Goal: Task Accomplishment & Management: Manage account settings

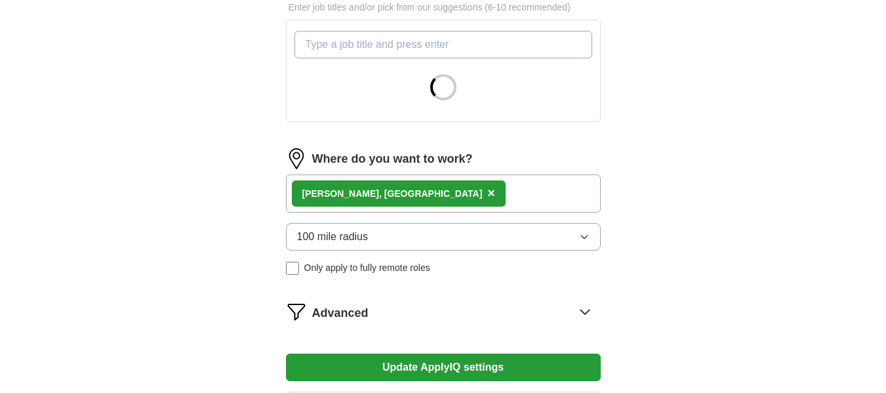
scroll to position [487, 0]
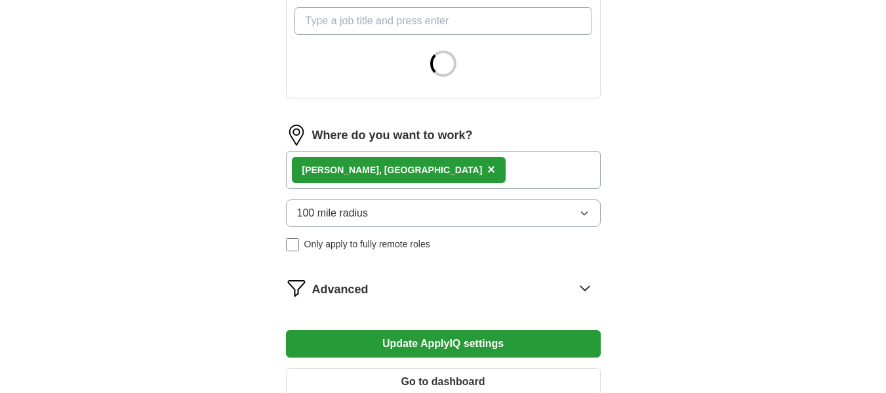
click at [458, 207] on button "100 mile radius" at bounding box center [443, 213] width 315 height 28
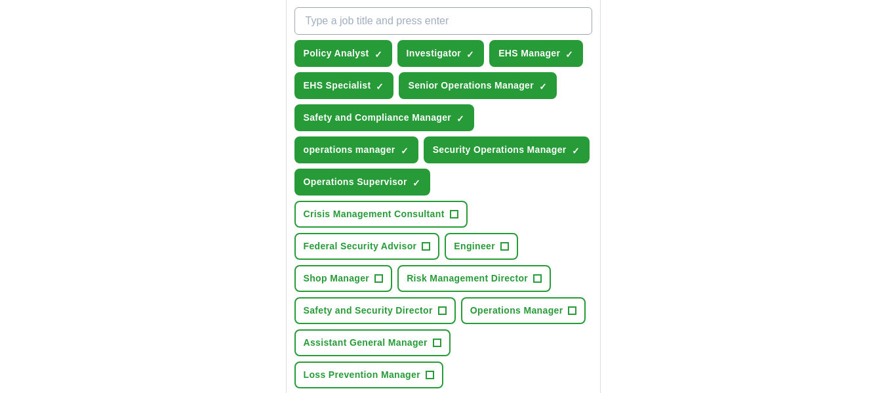
click at [817, 205] on div "ApplyIQ Let ApplyIQ do the hard work of searching and applying for jobs. Just t…" at bounding box center [443, 136] width 839 height 1167
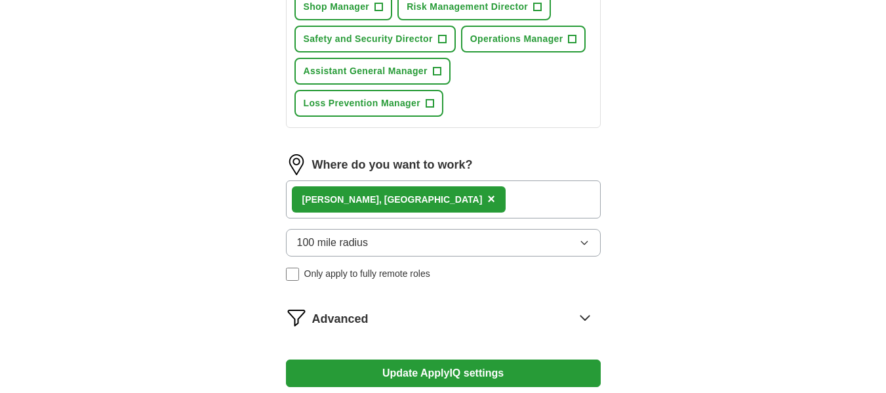
scroll to position [755, 0]
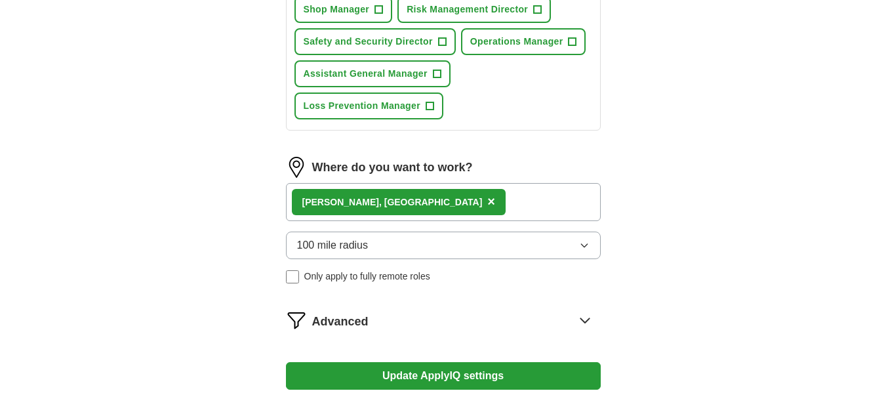
click at [505, 241] on button "100 mile radius" at bounding box center [443, 245] width 315 height 28
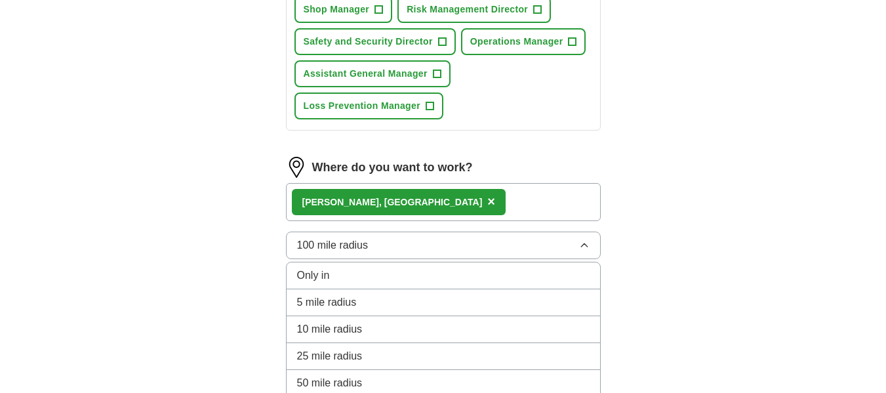
click at [418, 377] on div "50 mile radius" at bounding box center [443, 383] width 292 height 16
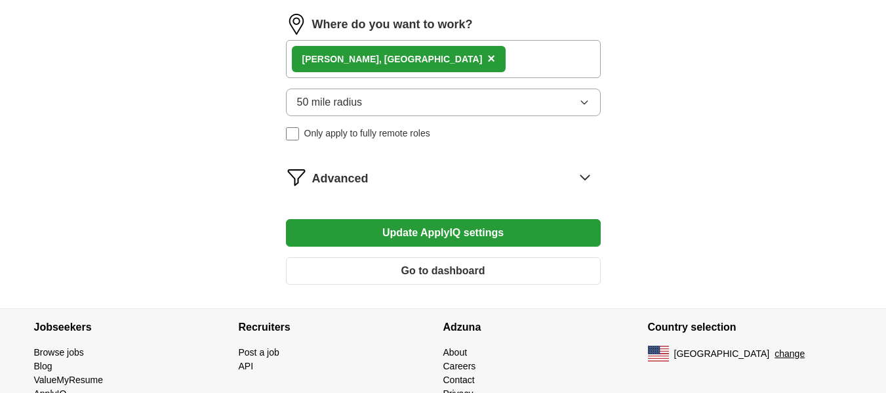
scroll to position [946, 0]
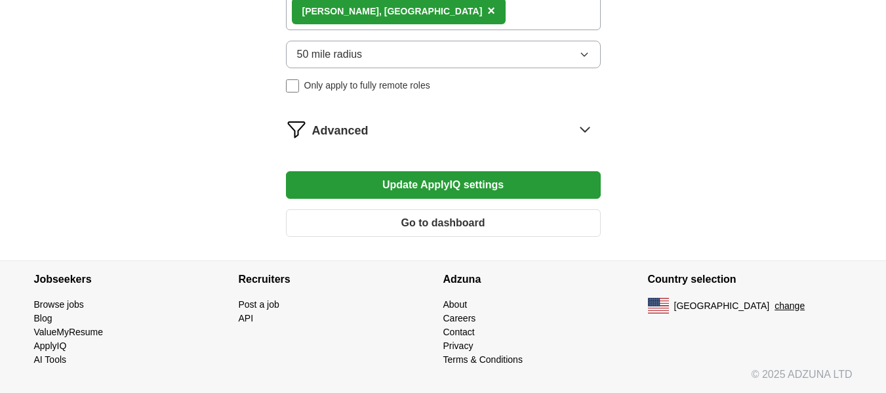
click at [534, 186] on button "Update ApplyIQ settings" at bounding box center [443, 185] width 315 height 28
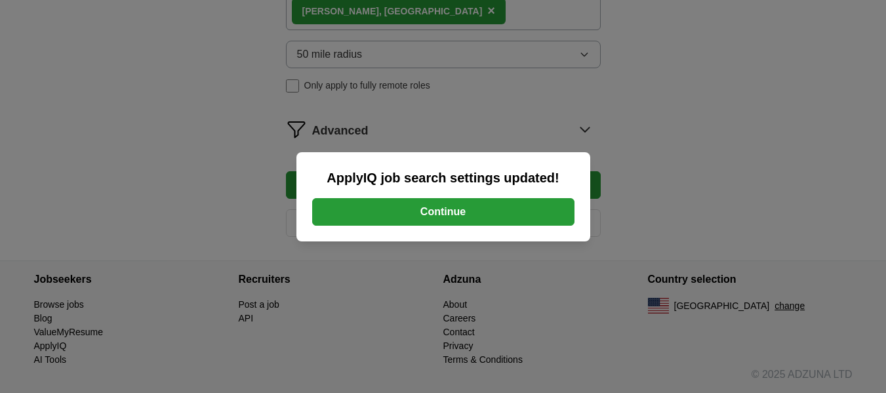
click at [432, 214] on button "Continue" at bounding box center [443, 212] width 262 height 28
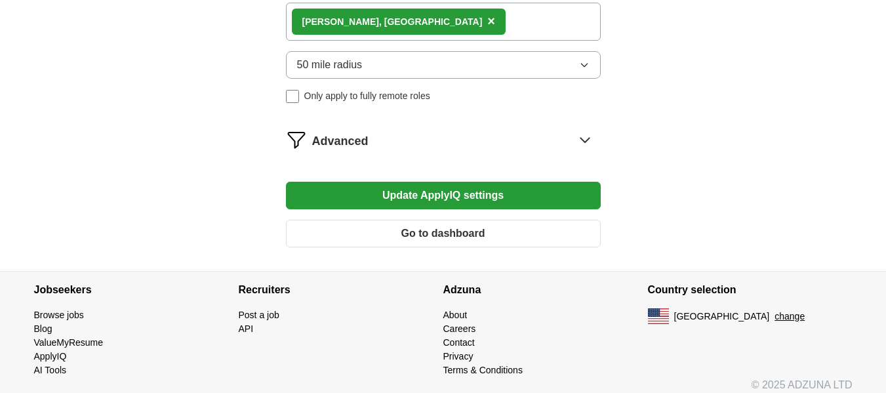
scroll to position [914, 0]
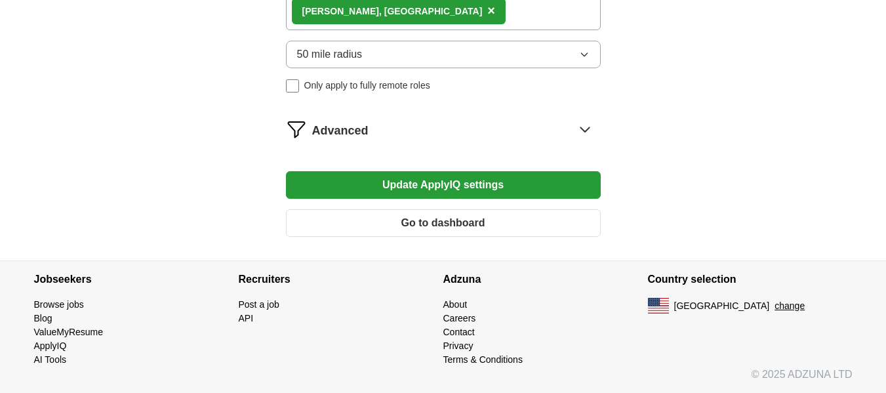
click at [332, 129] on span "Advanced" at bounding box center [340, 131] width 56 height 18
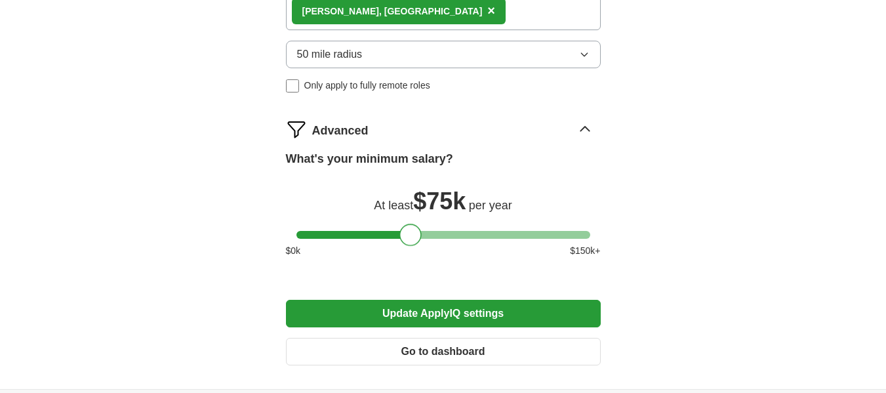
drag, startPoint x: 310, startPoint y: 237, endPoint x: 412, endPoint y: 256, distance: 104.7
click at [412, 256] on div "What's your minimum salary? At least $ 75k per year $ 0 k $ 150 k+" at bounding box center [443, 209] width 315 height 118
click at [439, 319] on button "Update ApplyIQ settings" at bounding box center [443, 314] width 315 height 28
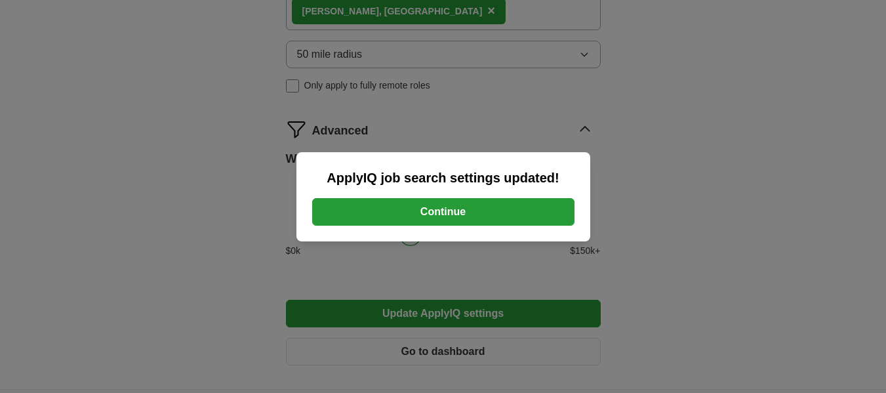
click at [440, 212] on button "Continue" at bounding box center [443, 212] width 262 height 28
